Goal: Information Seeking & Learning: Learn about a topic

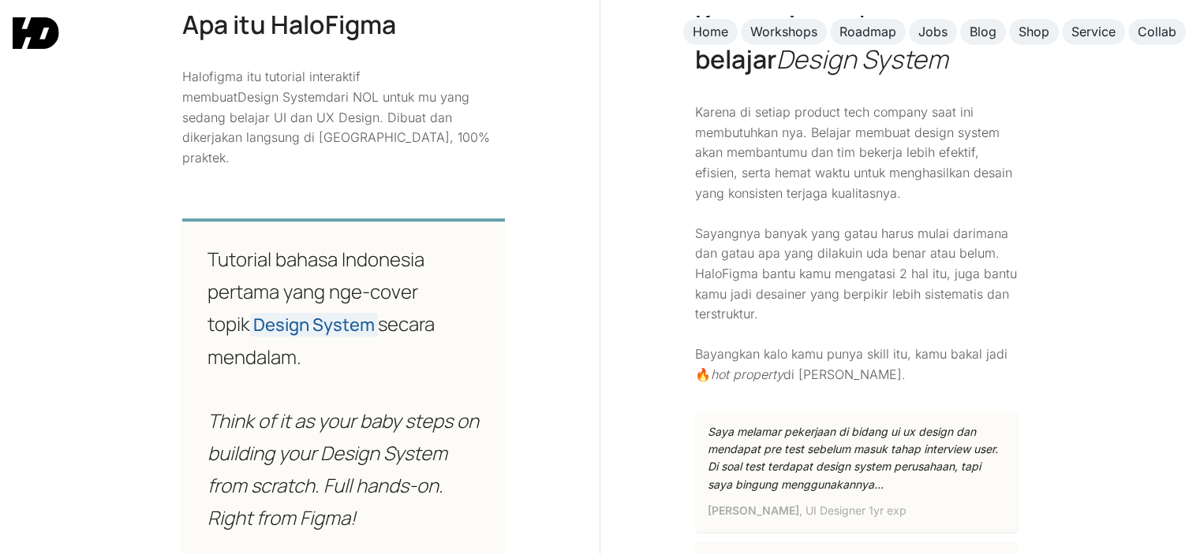
scroll to position [1146, 0]
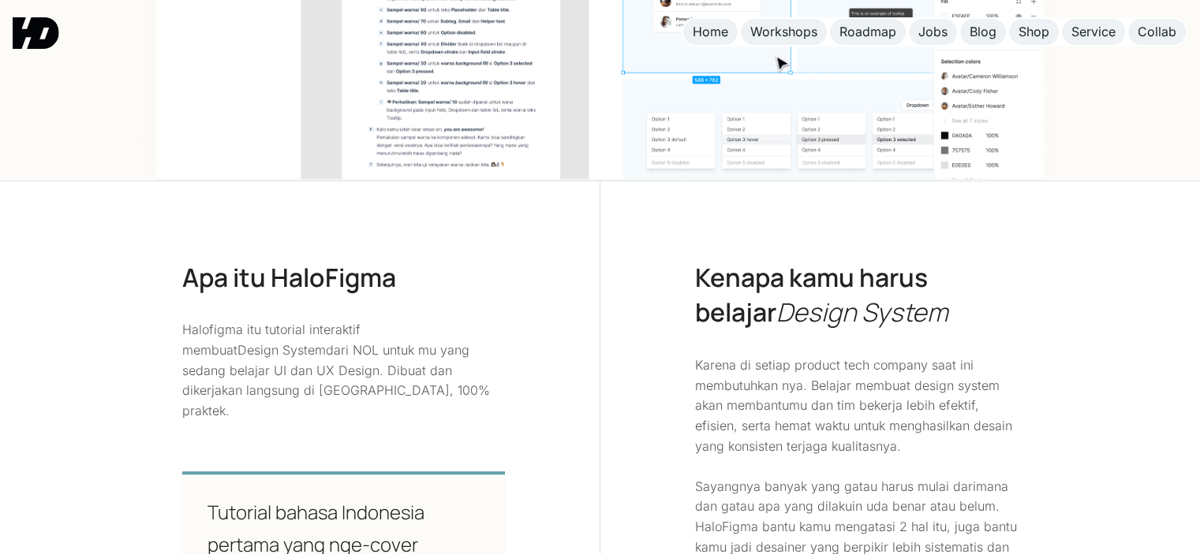
click at [966, 412] on p "Karena di setiap product tech company saat ini membutuhkan nya. Belajar membuat…" at bounding box center [856, 497] width 323 height 282
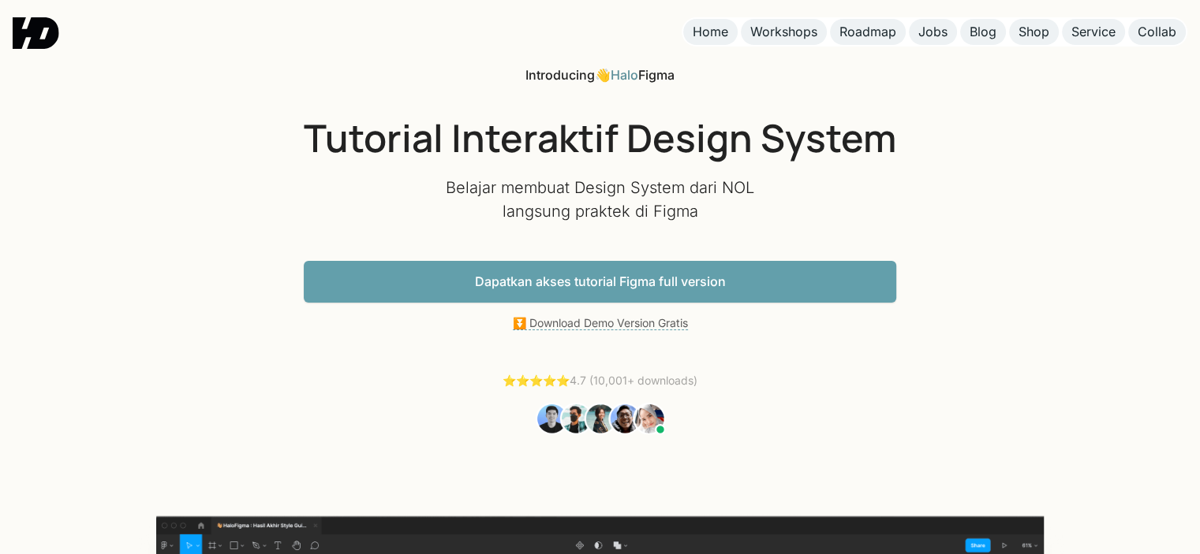
scroll to position [0, 0]
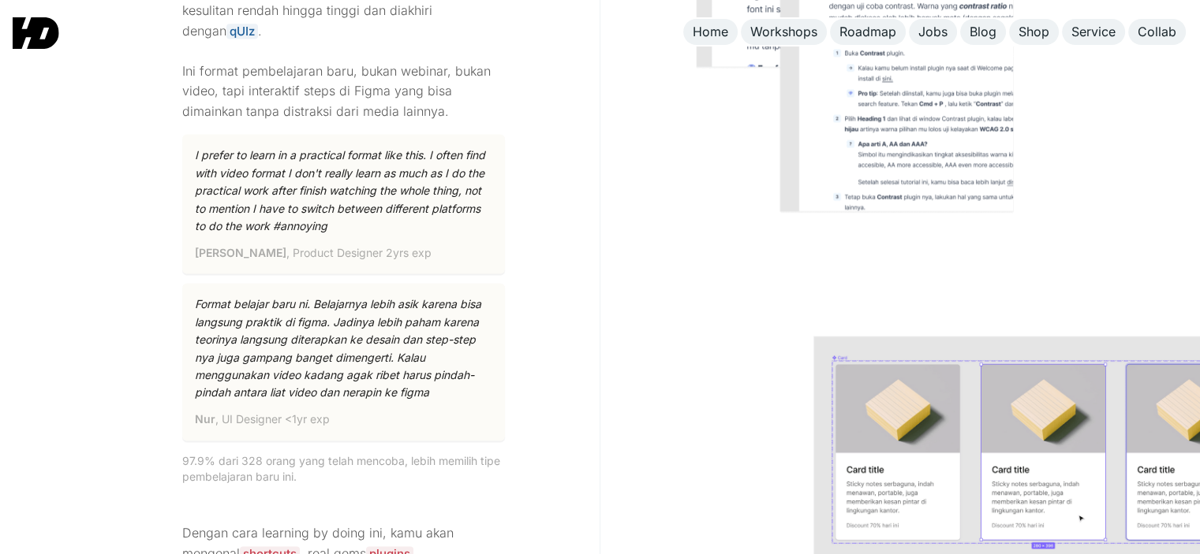
click at [1047, 368] on img at bounding box center [1017, 451] width 410 height 233
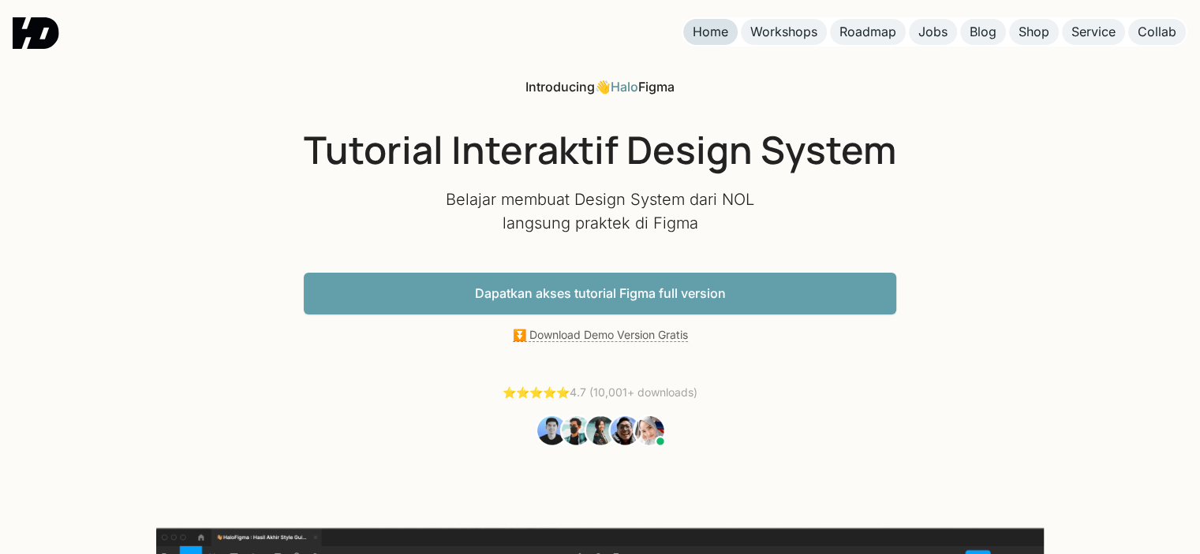
click at [703, 35] on div "Home" at bounding box center [709, 32] width 35 height 17
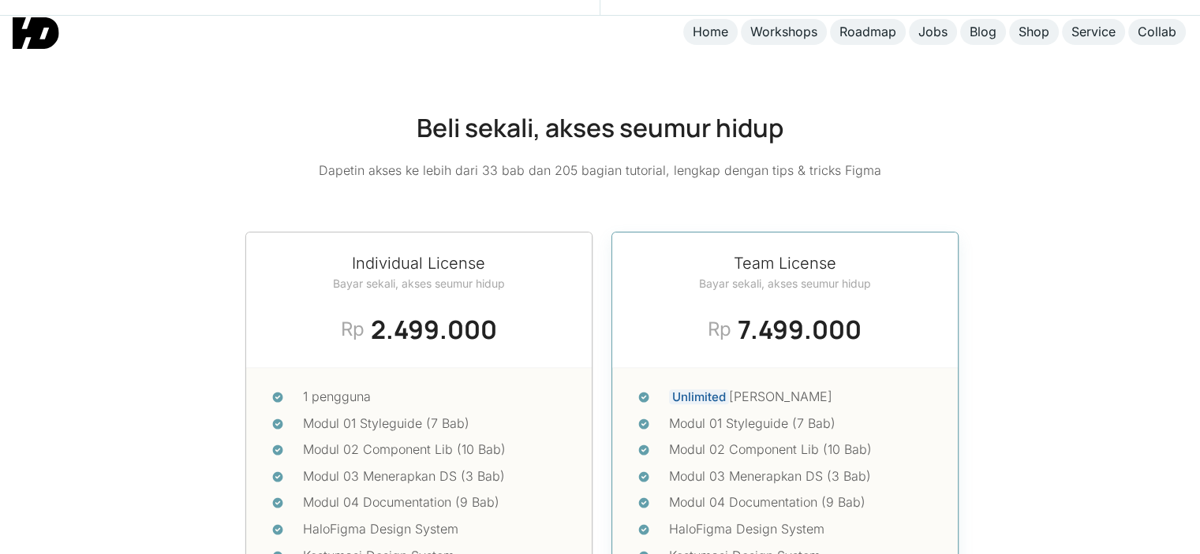
scroll to position [6457, 0]
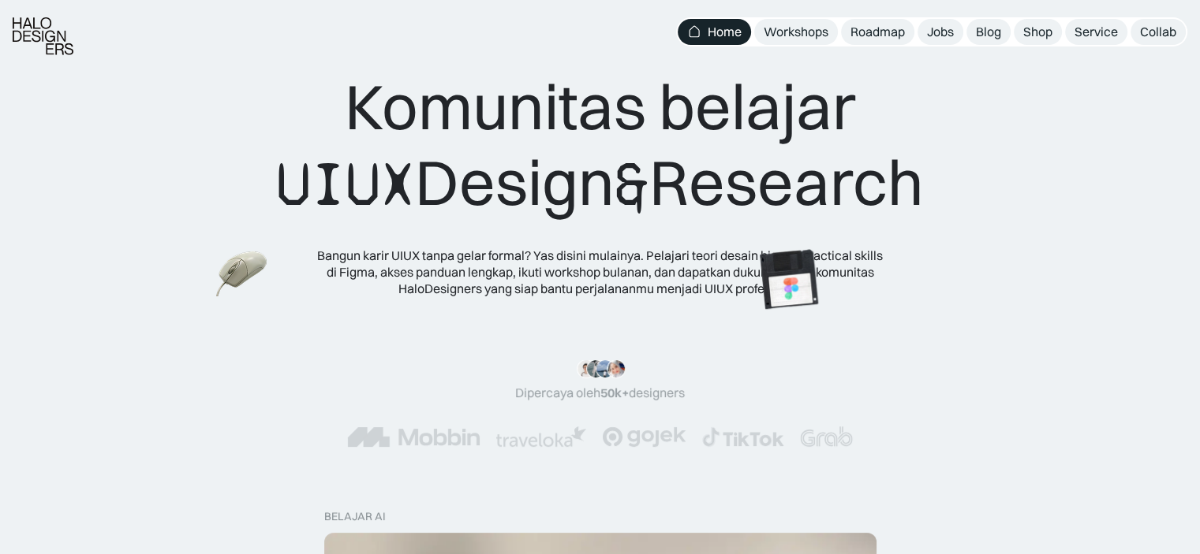
scroll to position [21, 0]
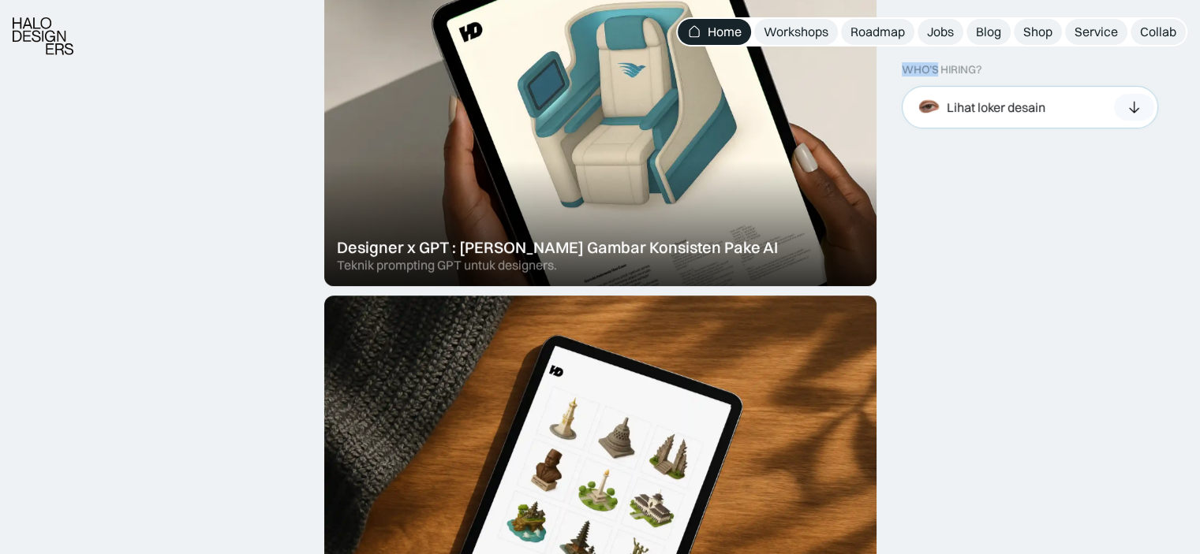
click at [1005, 127] on div "Lihat loker desain" at bounding box center [1029, 107] width 256 height 43
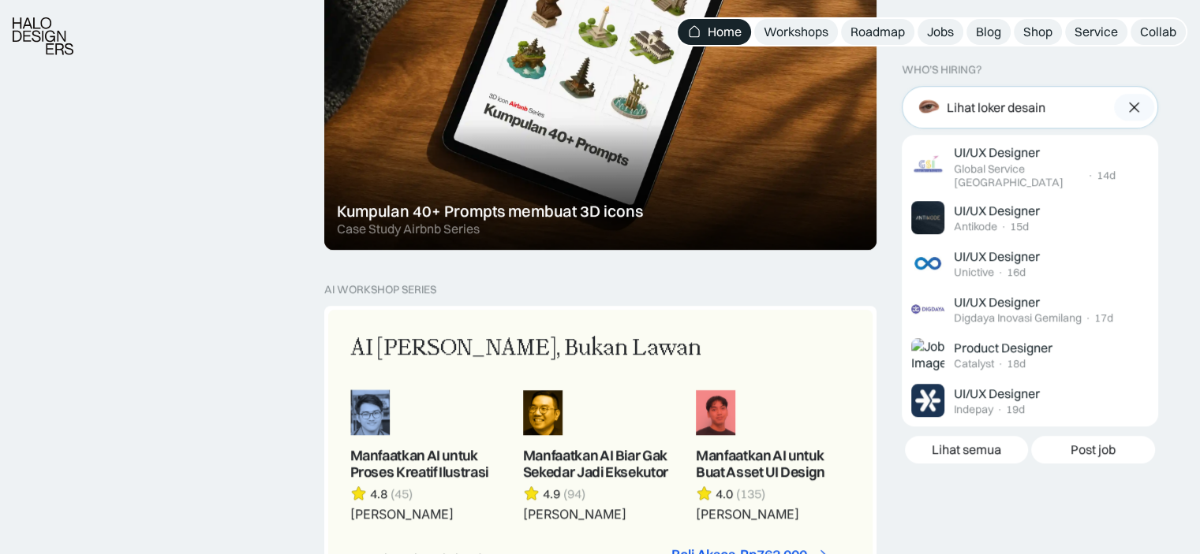
scroll to position [1161, 0]
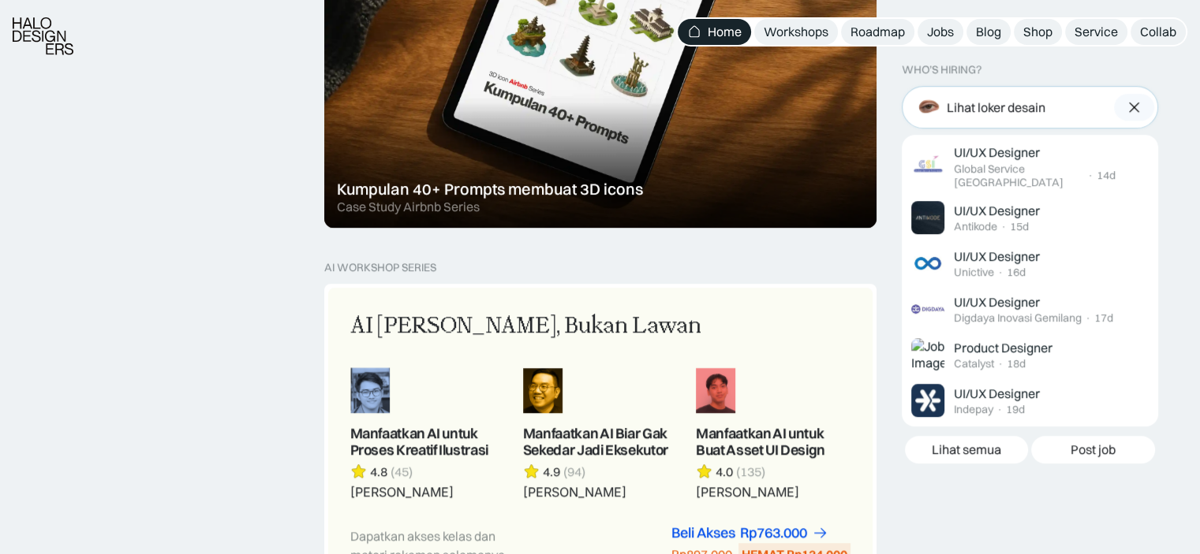
click at [1131, 99] on img at bounding box center [1133, 107] width 17 height 16
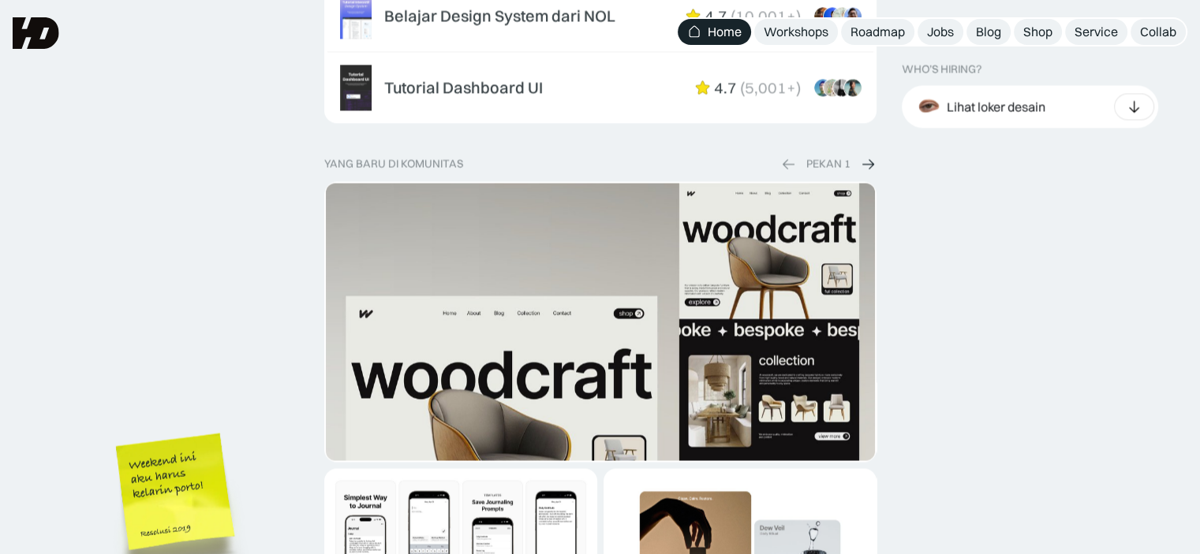
scroll to position [2682, 0]
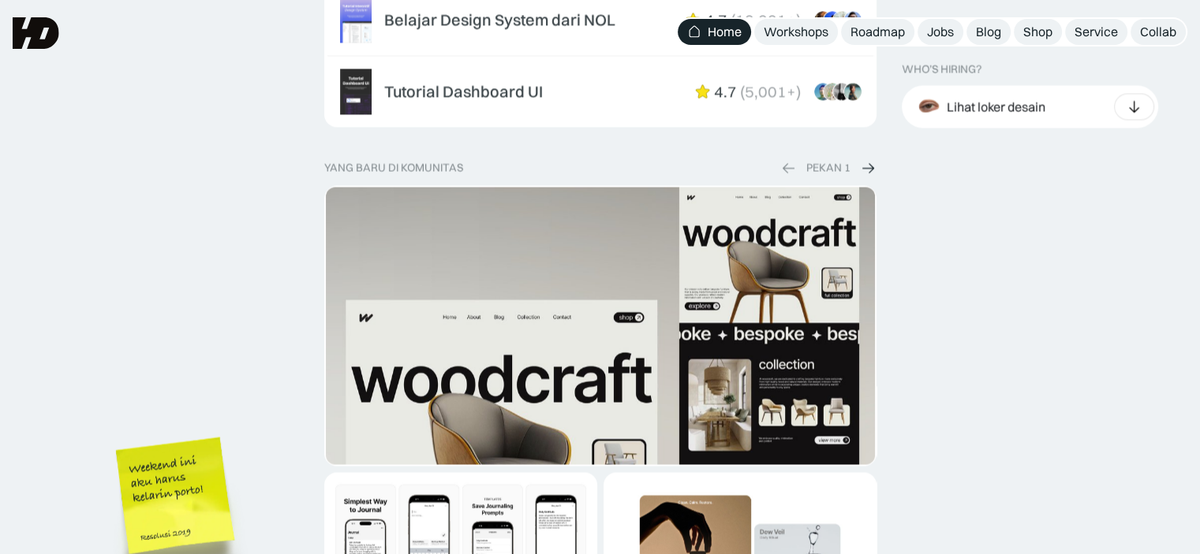
click at [1140, 141] on div "WHO’S HIRING? Lihat loker desain UI/UX Designer Global Service [GEOGRAPHIC_DATA…" at bounding box center [1044, 140] width 286 height 4447
click at [1093, 139] on div "WHO’S HIRING? Lihat loker desain UI/UX Designer Global Service [GEOGRAPHIC_DATA…" at bounding box center [1044, 140] width 286 height 4447
click at [871, 159] on img at bounding box center [868, 167] width 16 height 17
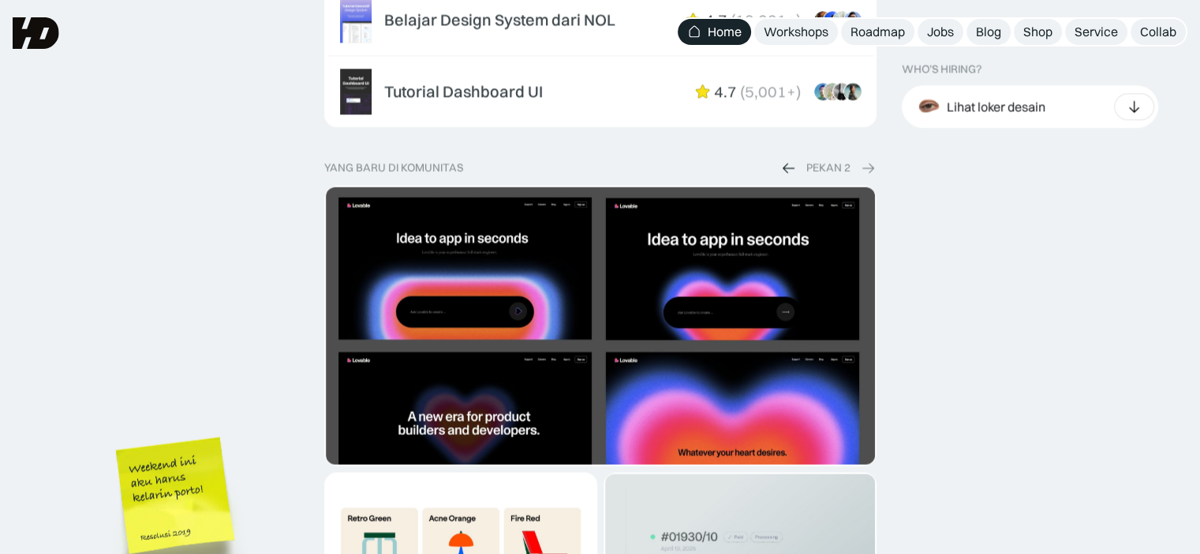
click at [784, 159] on img at bounding box center [788, 167] width 16 height 17
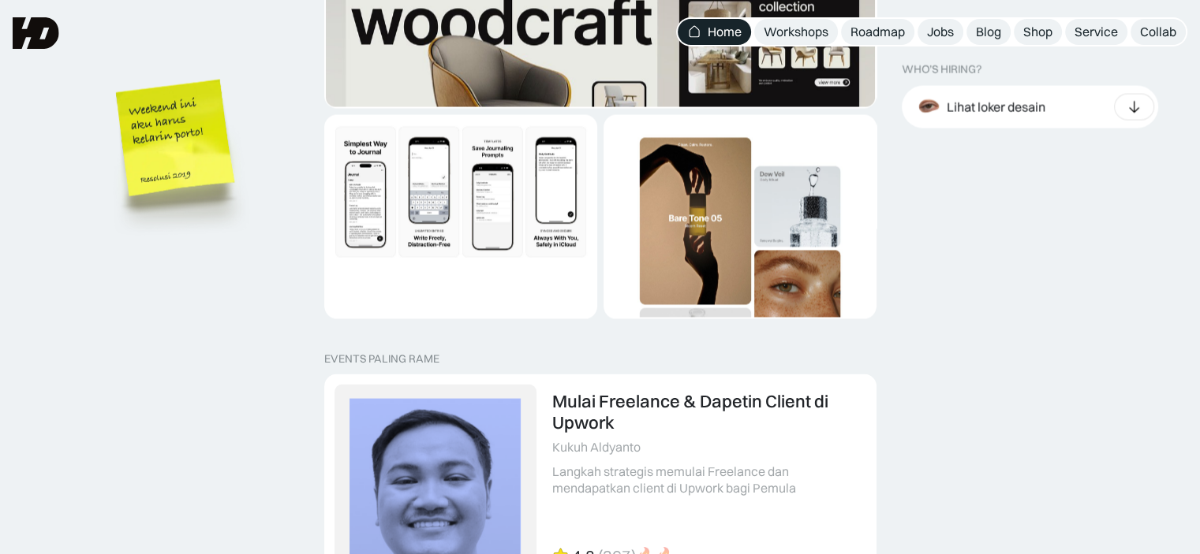
scroll to position [3008, 0]
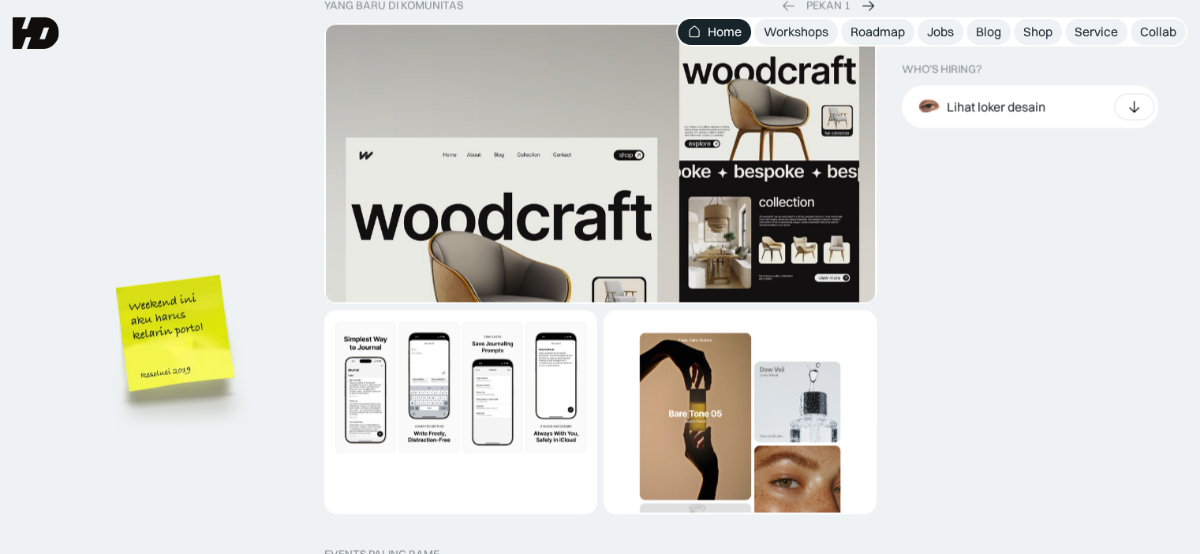
scroll to position [2841, 0]
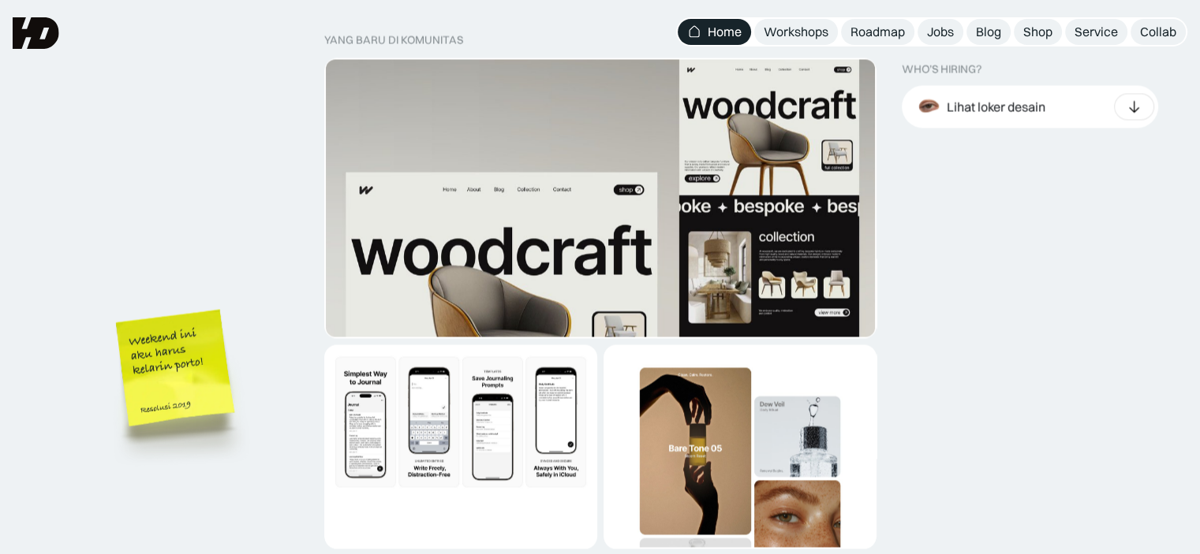
scroll to position [2808, 0]
